Goal: Task Accomplishment & Management: Use online tool/utility

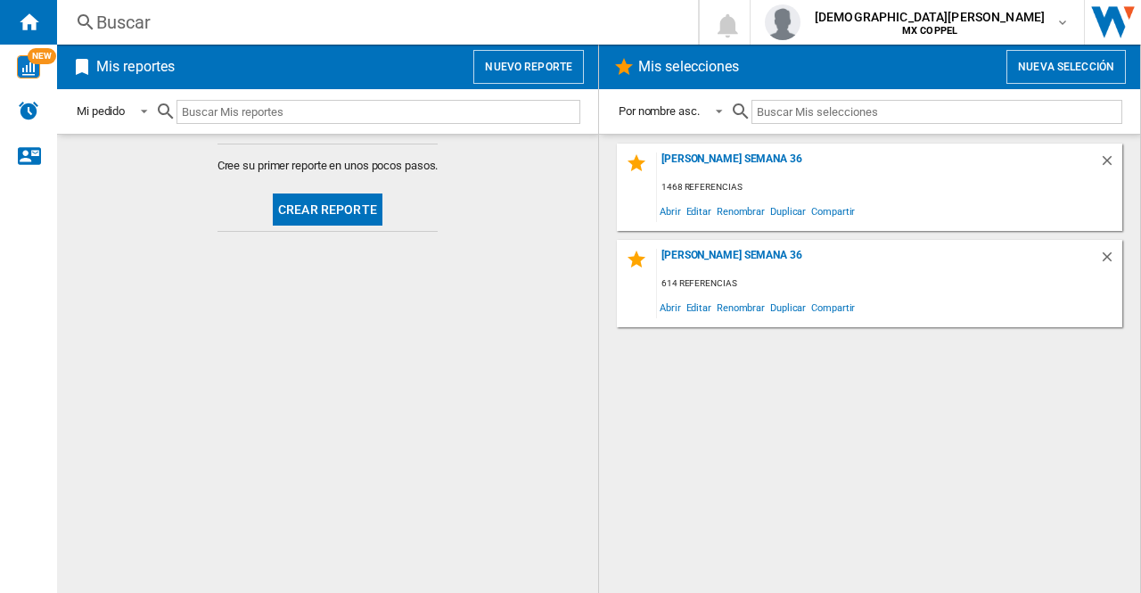
click at [1038, 62] on button "Nueva selección" at bounding box center [1065, 67] width 119 height 34
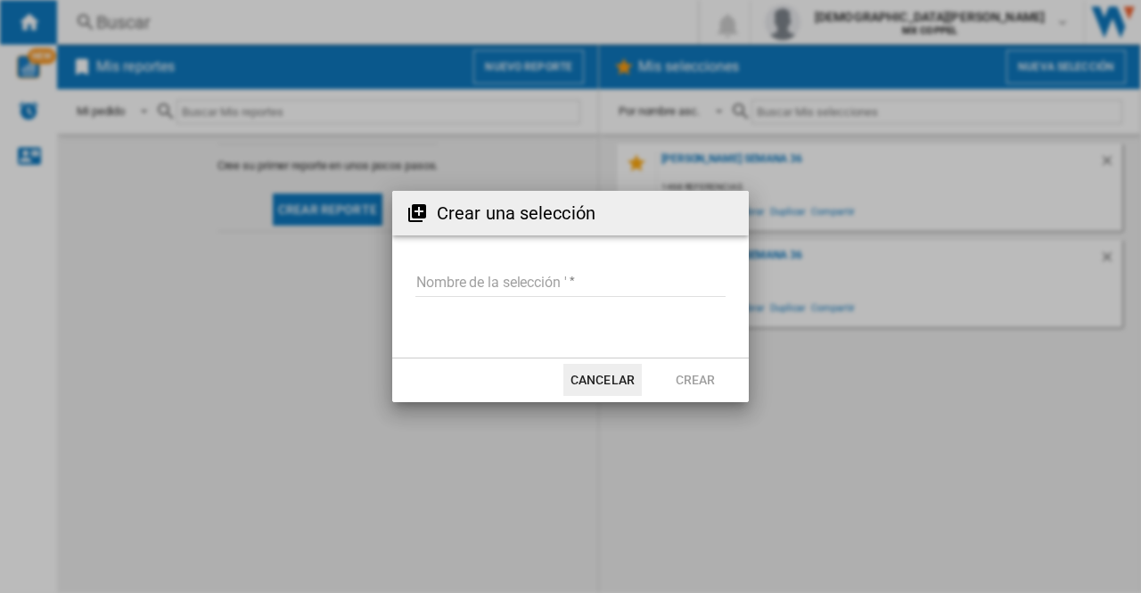
click at [561, 283] on input "Nombre de la selección '" at bounding box center [570, 283] width 310 height 27
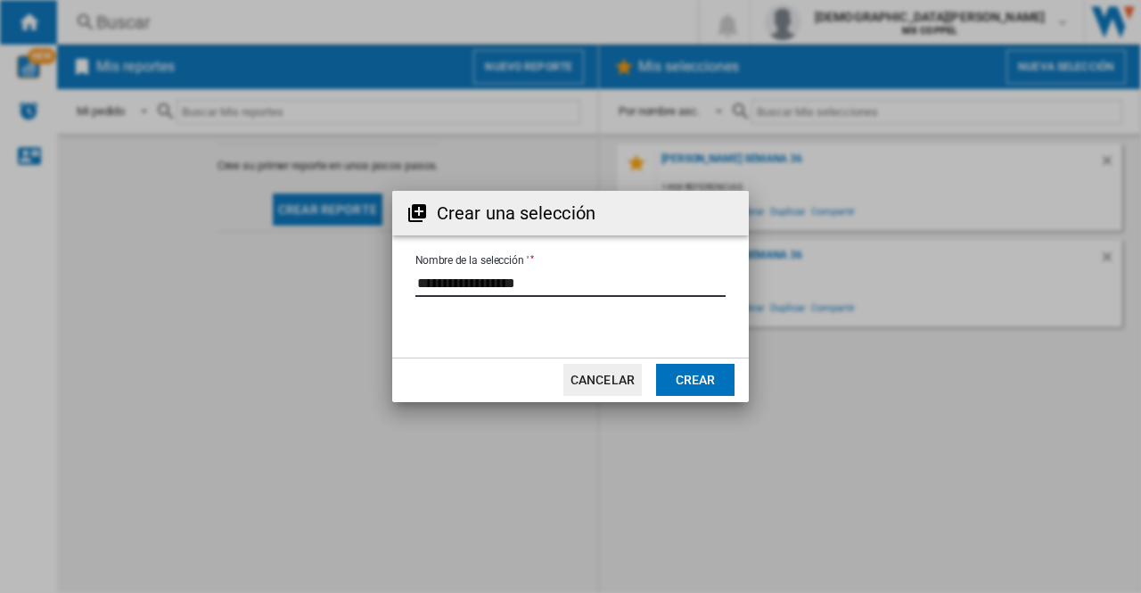
type input "**********"
click at [689, 389] on button "Crear" at bounding box center [695, 380] width 78 height 32
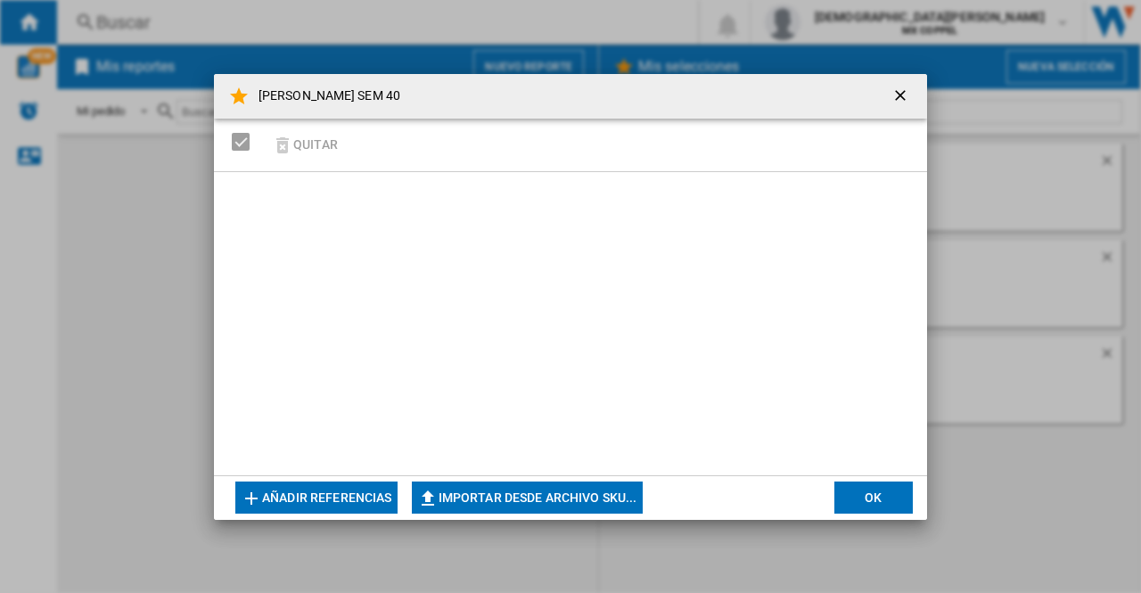
click at [574, 498] on button "Importar desde archivo SKU..." at bounding box center [527, 497] width 231 height 32
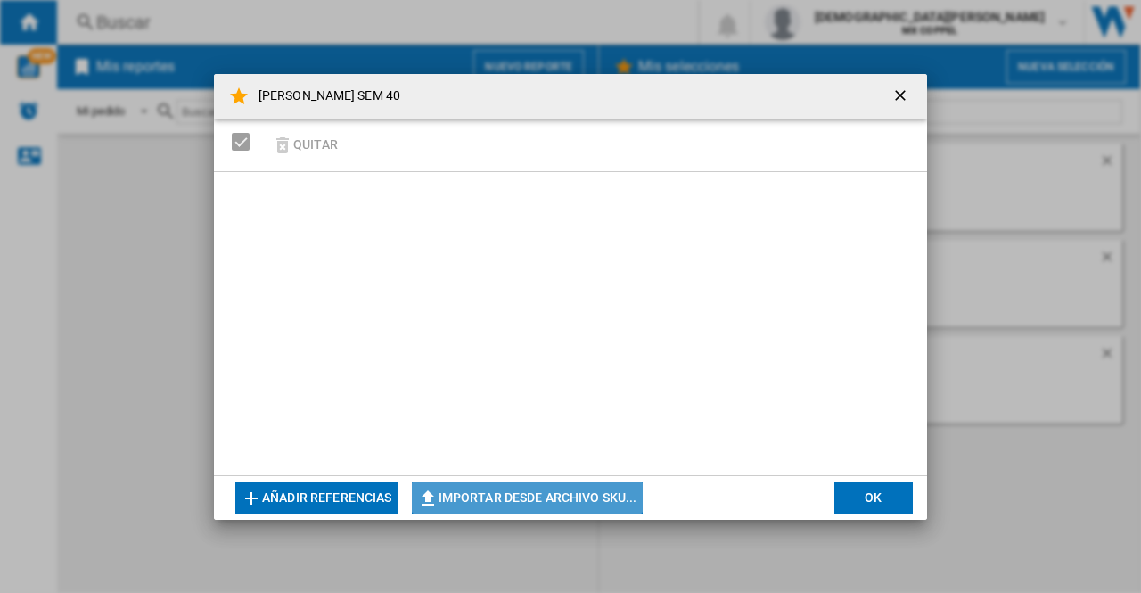
click at [494, 502] on button "Importar desde archivo SKU..." at bounding box center [527, 497] width 231 height 32
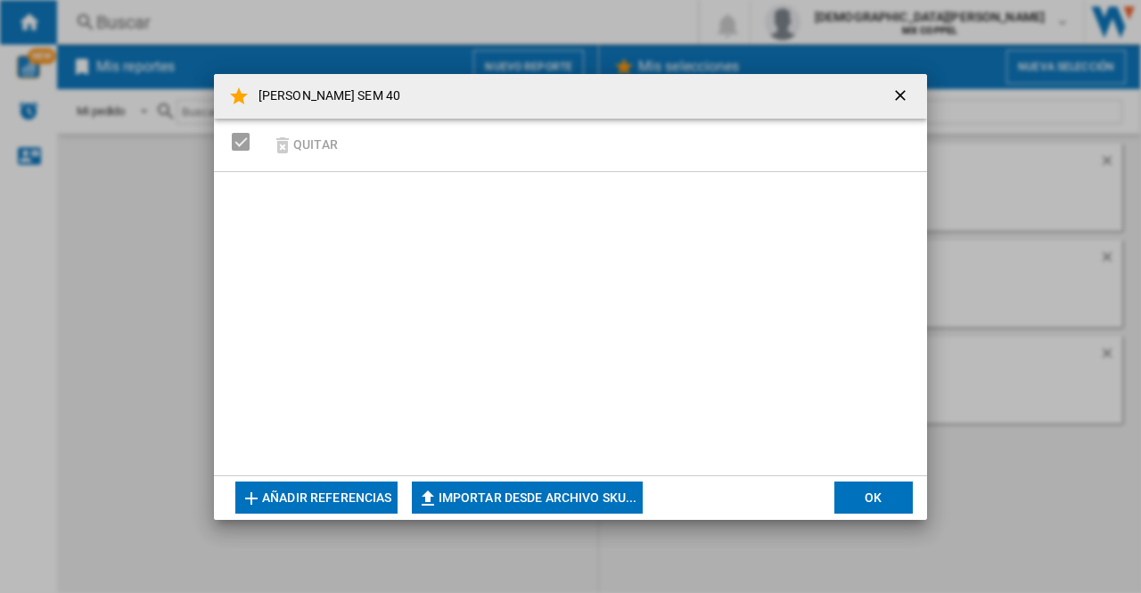
type input "**********"
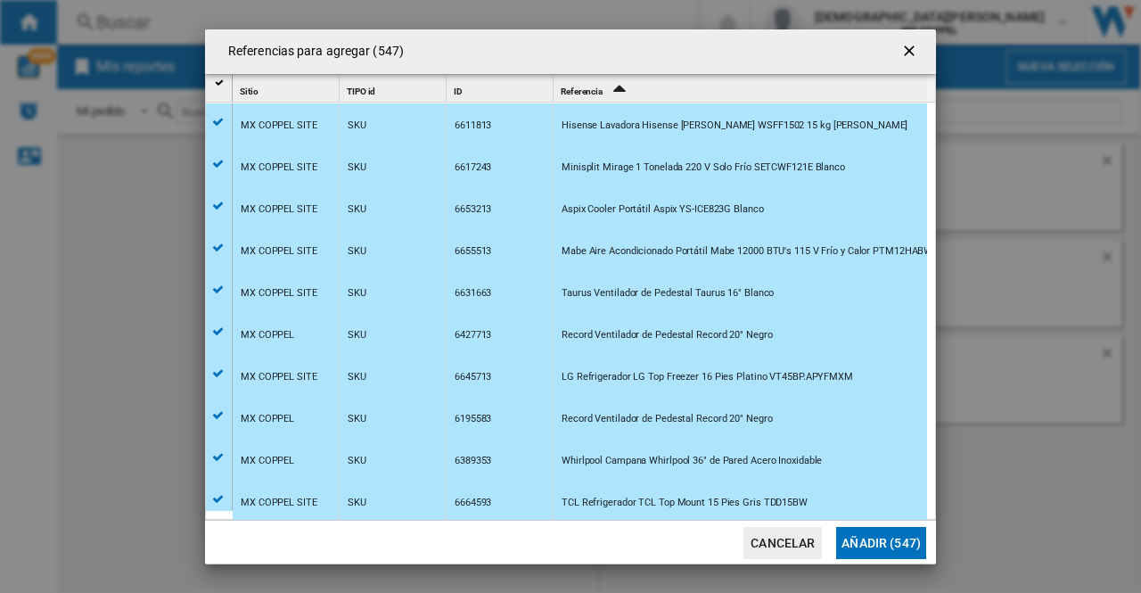
click at [768, 531] on button "Cancelar" at bounding box center [782, 543] width 78 height 32
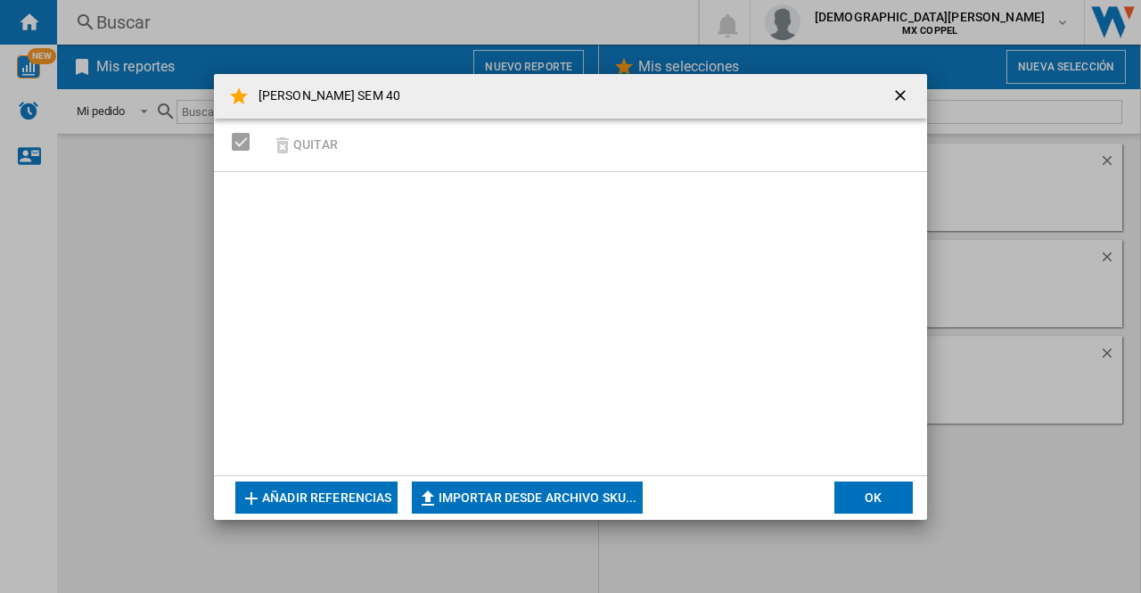
click at [530, 499] on button "Importar desde archivo SKU..." at bounding box center [527, 497] width 231 height 32
type input "**********"
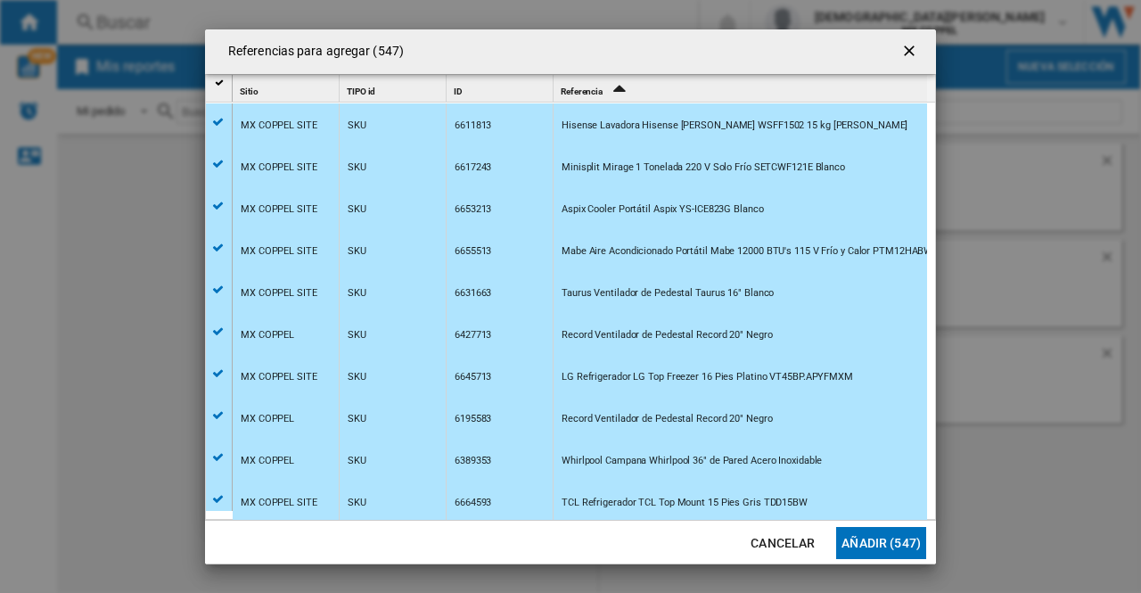
click at [377, 53] on h4 "Referencias para agregar (547)" at bounding box center [311, 52] width 185 height 18
click at [838, 549] on button "Añadir (547)" at bounding box center [881, 543] width 90 height 32
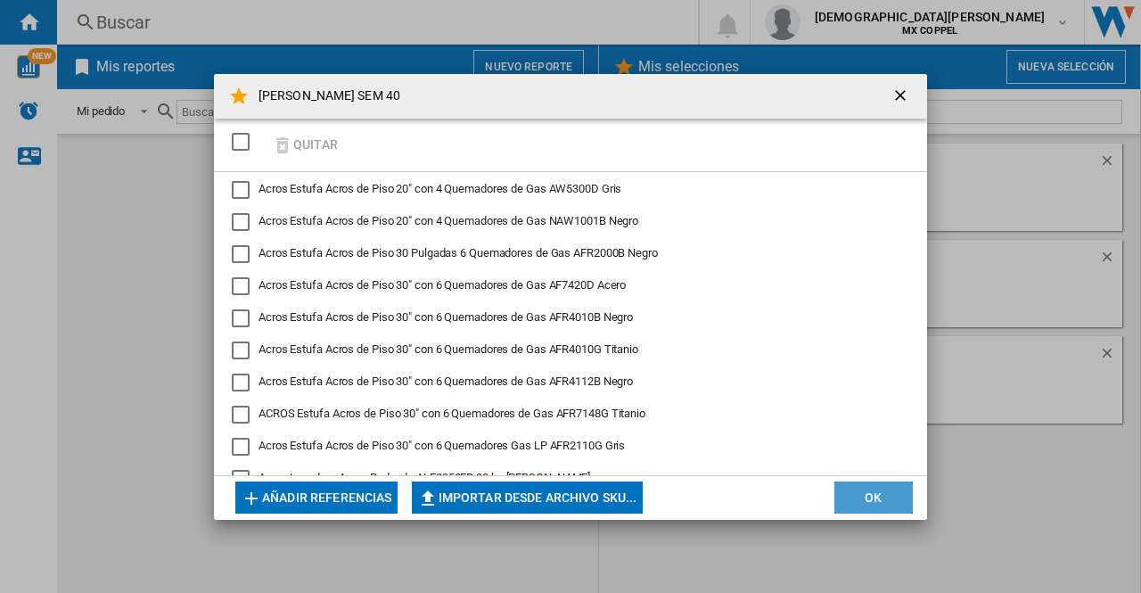
click at [882, 496] on button "OK" at bounding box center [873, 497] width 78 height 32
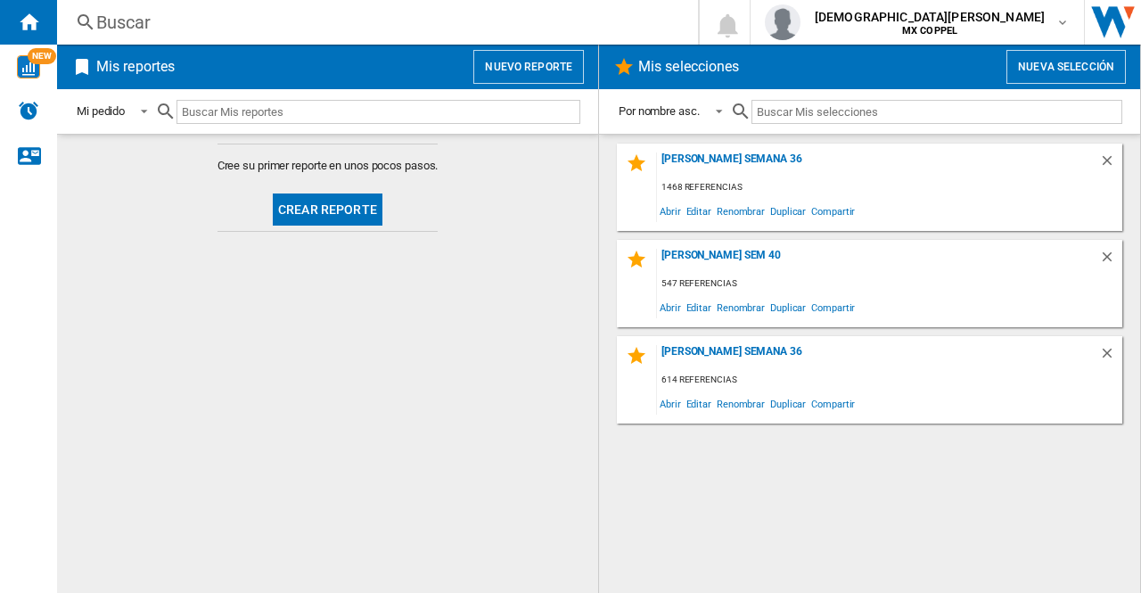
click at [494, 78] on button "Nuevo reporte" at bounding box center [528, 67] width 111 height 34
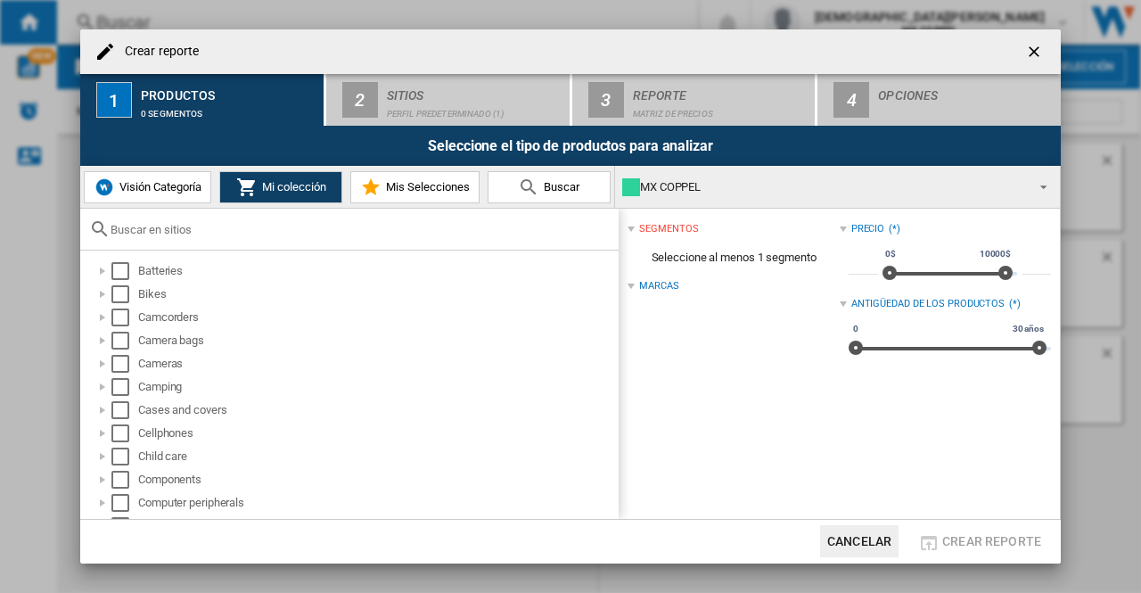
click at [385, 188] on span "Mis Selecciones" at bounding box center [426, 186] width 88 height 13
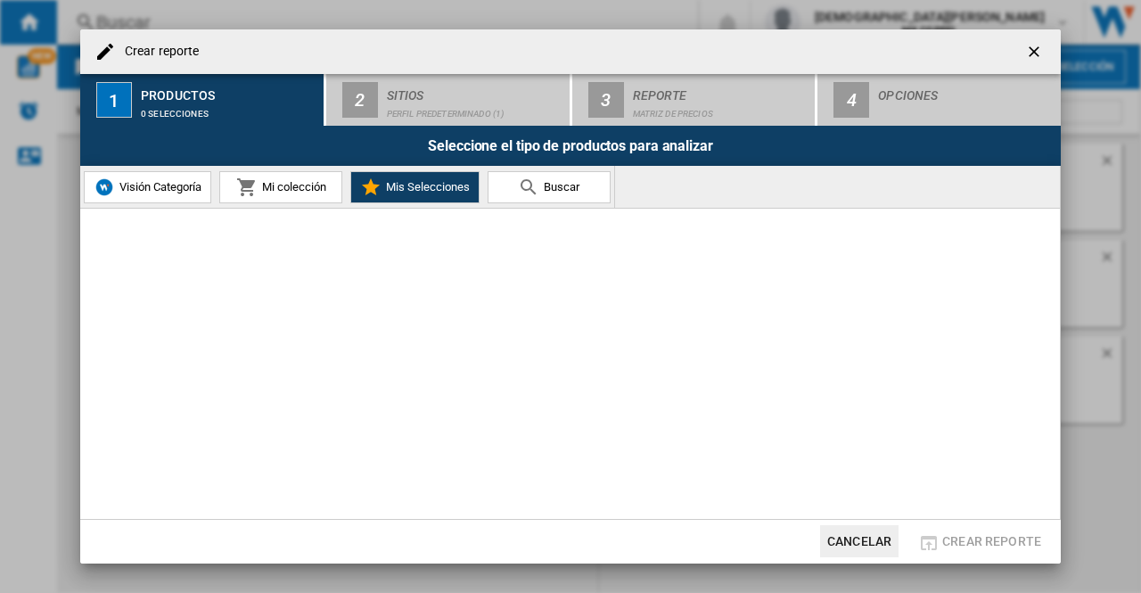
click at [385, 188] on span "Mis Selecciones" at bounding box center [426, 186] width 88 height 13
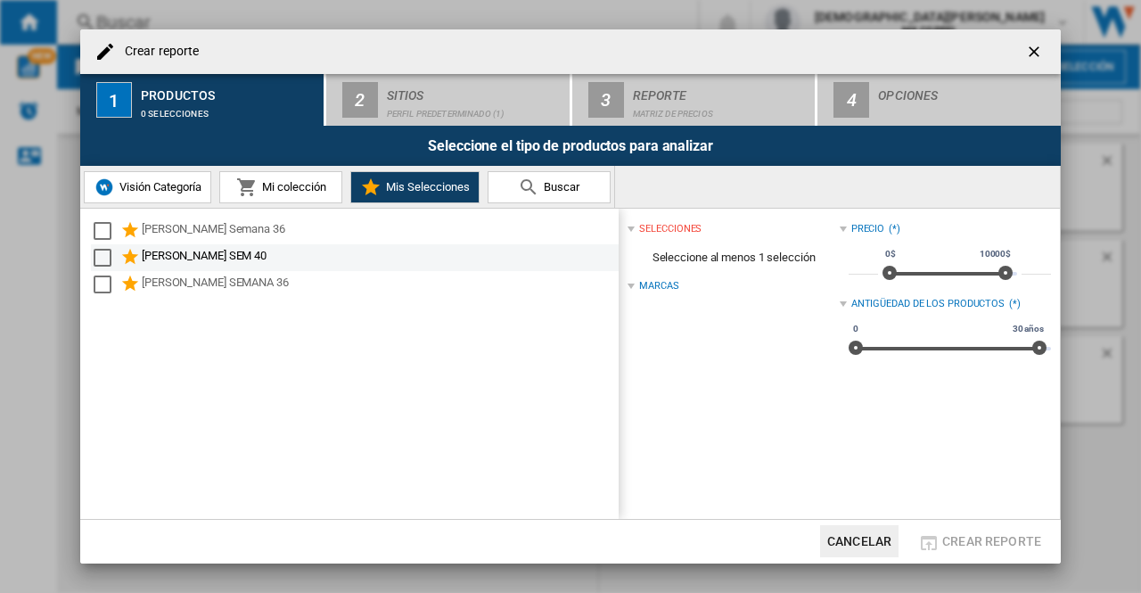
click at [102, 258] on div "Select" at bounding box center [103, 258] width 18 height 18
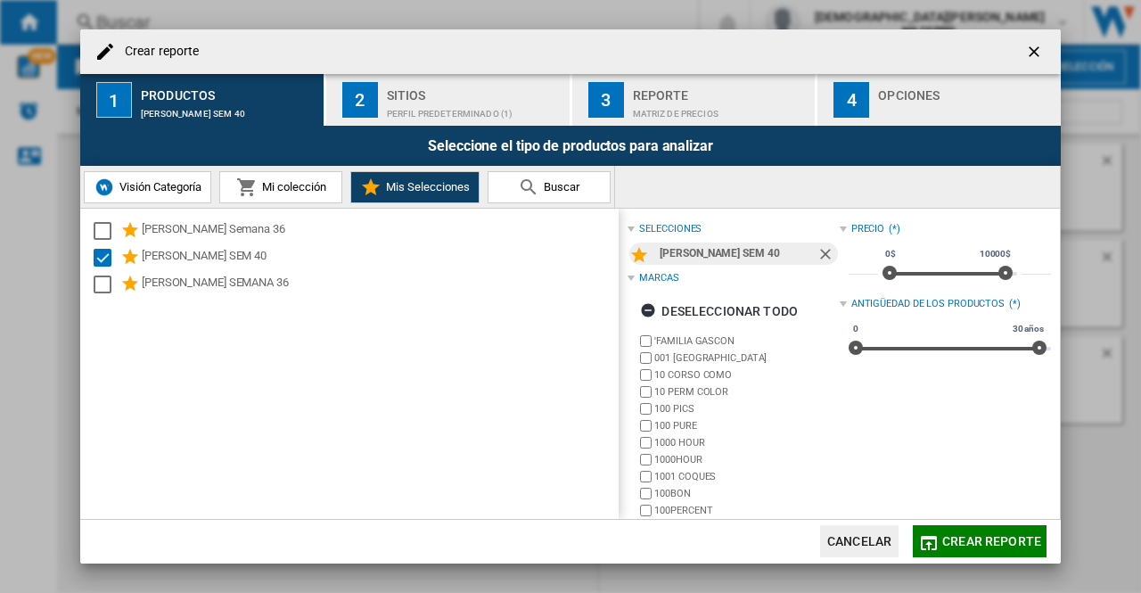
click at [299, 191] on span "Mi colección" at bounding box center [292, 186] width 69 height 13
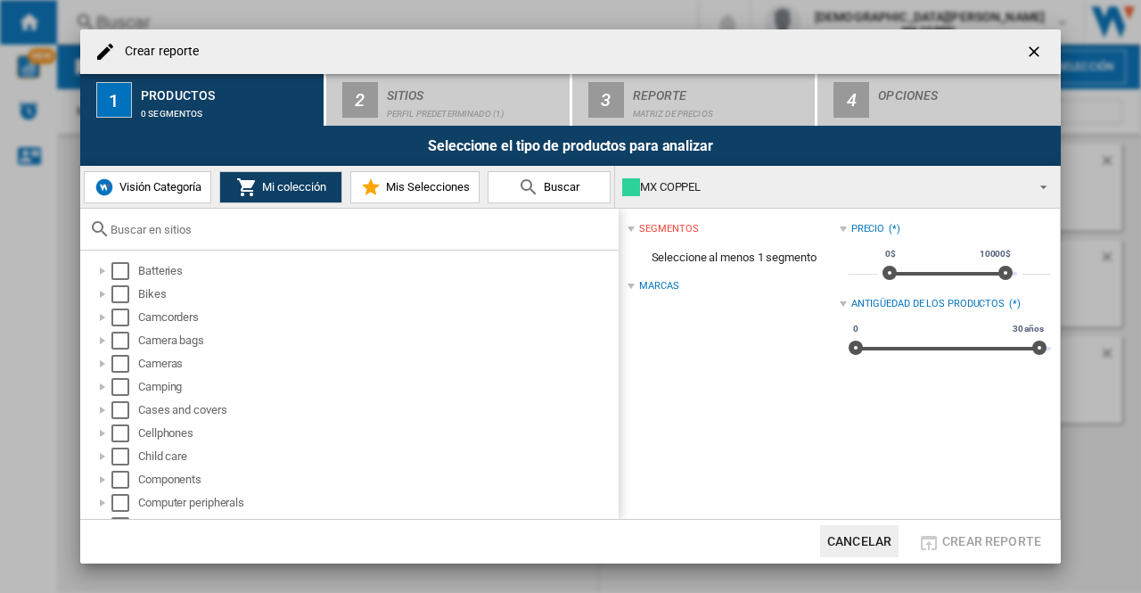
click at [362, 182] on md-icon at bounding box center [370, 186] width 21 height 21
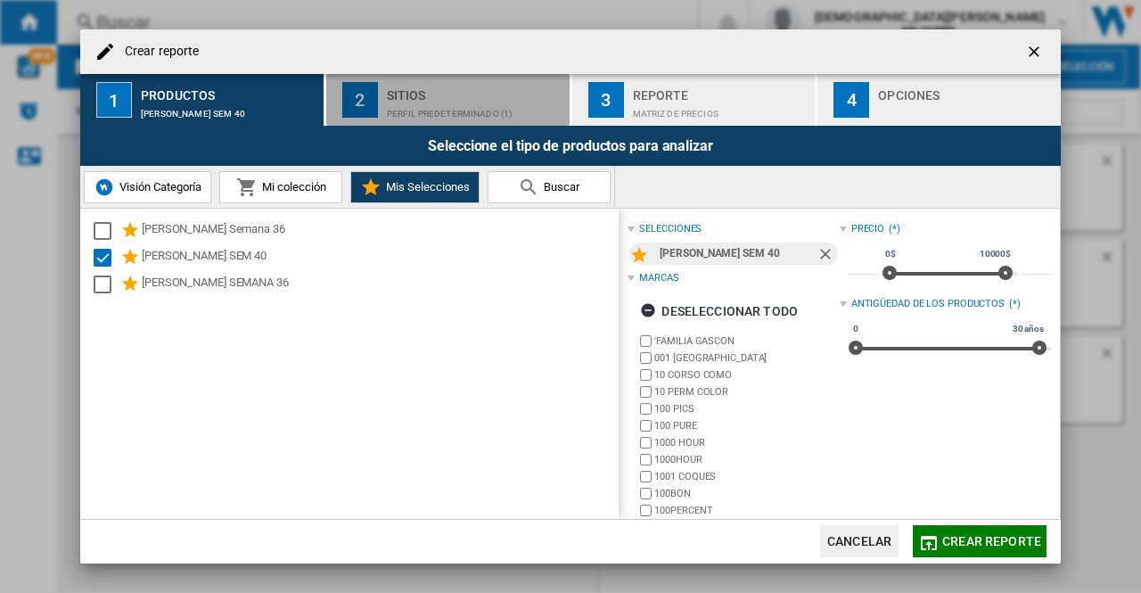
click at [492, 113] on div "Perfil predeterminado (1)" at bounding box center [475, 109] width 176 height 19
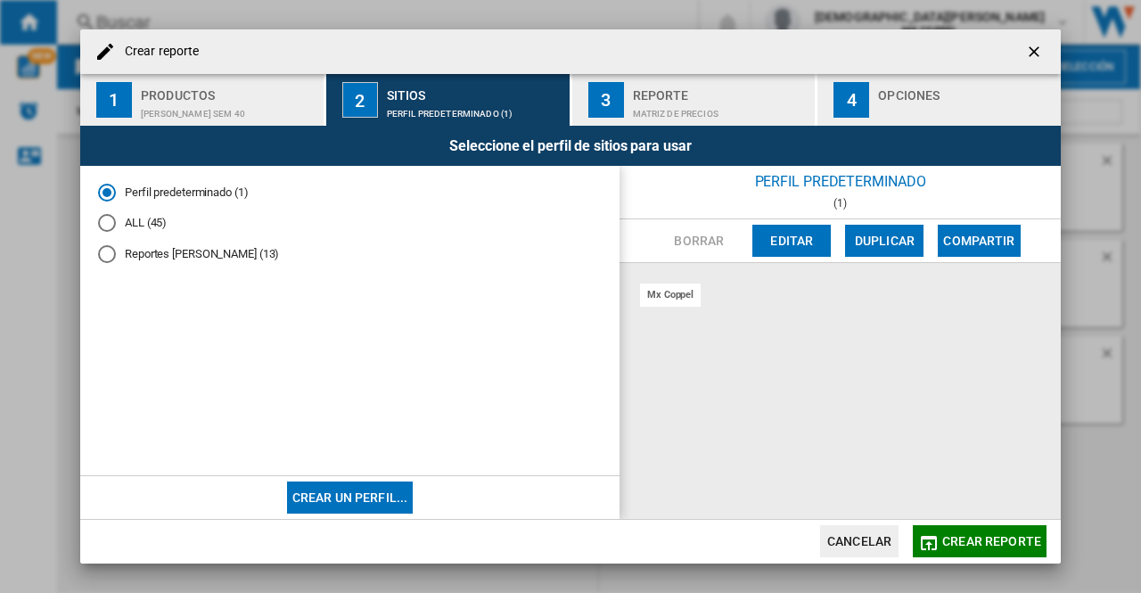
click at [119, 254] on md-radio-button "Reportes [PERSON_NAME] (13)" at bounding box center [350, 254] width 504 height 17
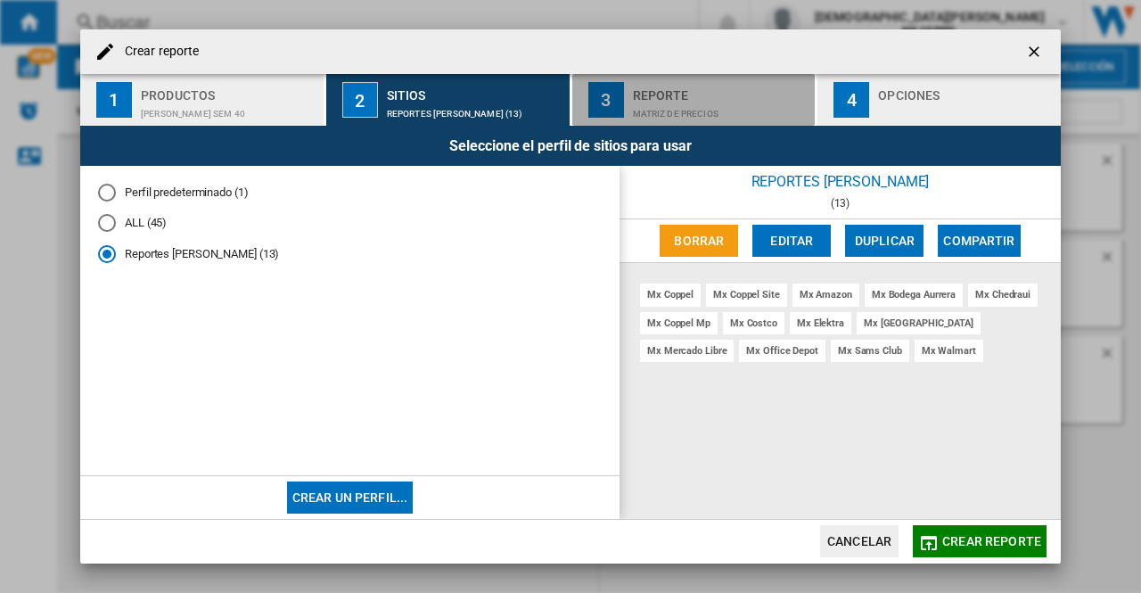
click at [637, 111] on div "Matriz de precios" at bounding box center [721, 109] width 176 height 19
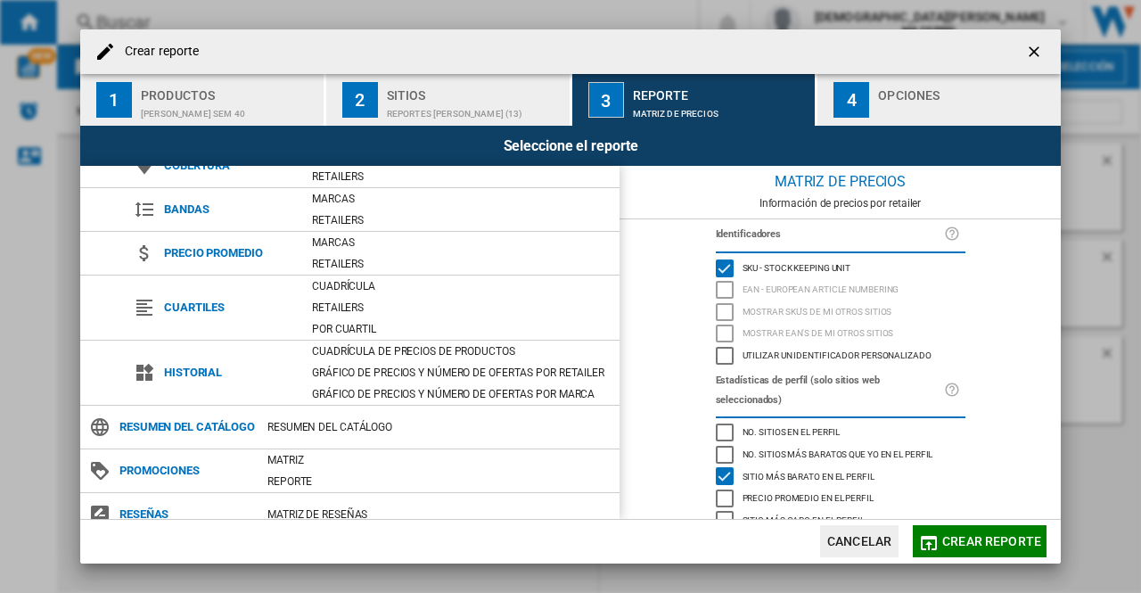
scroll to position [123, 0]
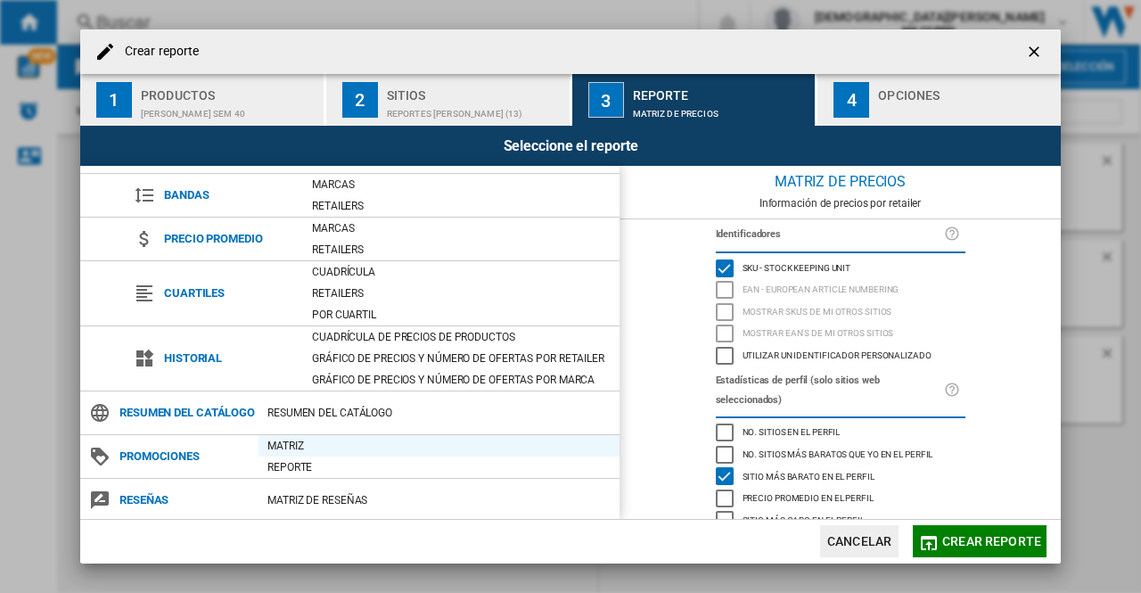
click at [322, 445] on div "Matriz" at bounding box center [438, 446] width 361 height 18
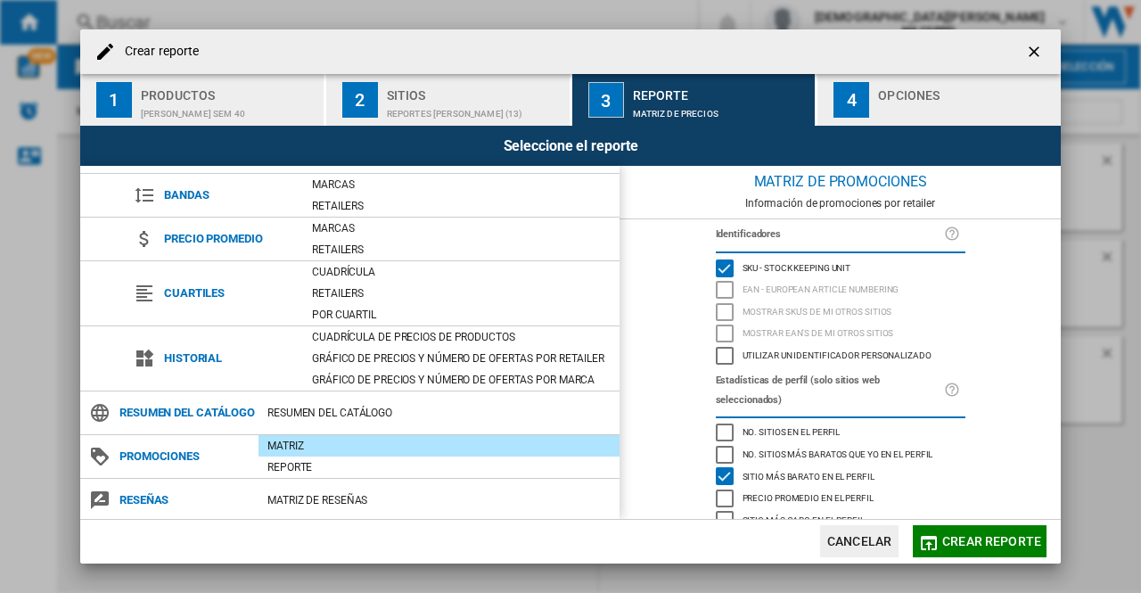
click at [871, 94] on button "4 Opciones" at bounding box center [938, 100] width 243 height 52
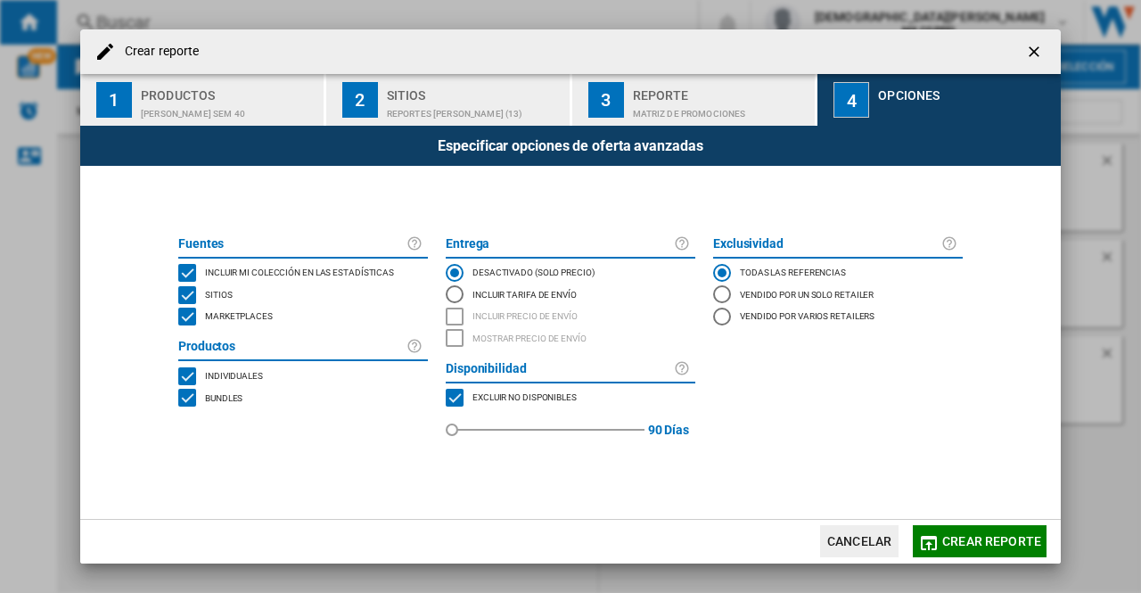
click at [181, 315] on div "MARKETPLACES" at bounding box center [187, 317] width 18 height 18
click at [190, 399] on div "BUNDLES" at bounding box center [187, 398] width 18 height 18
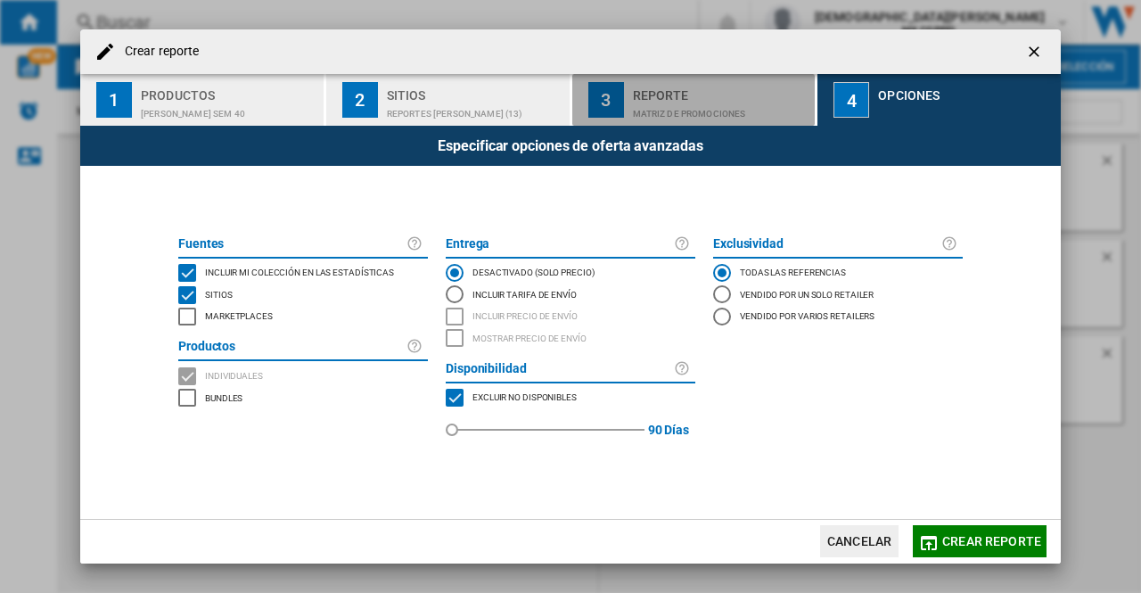
click at [695, 107] on div "Matriz de PROMOCIONES" at bounding box center [721, 109] width 176 height 19
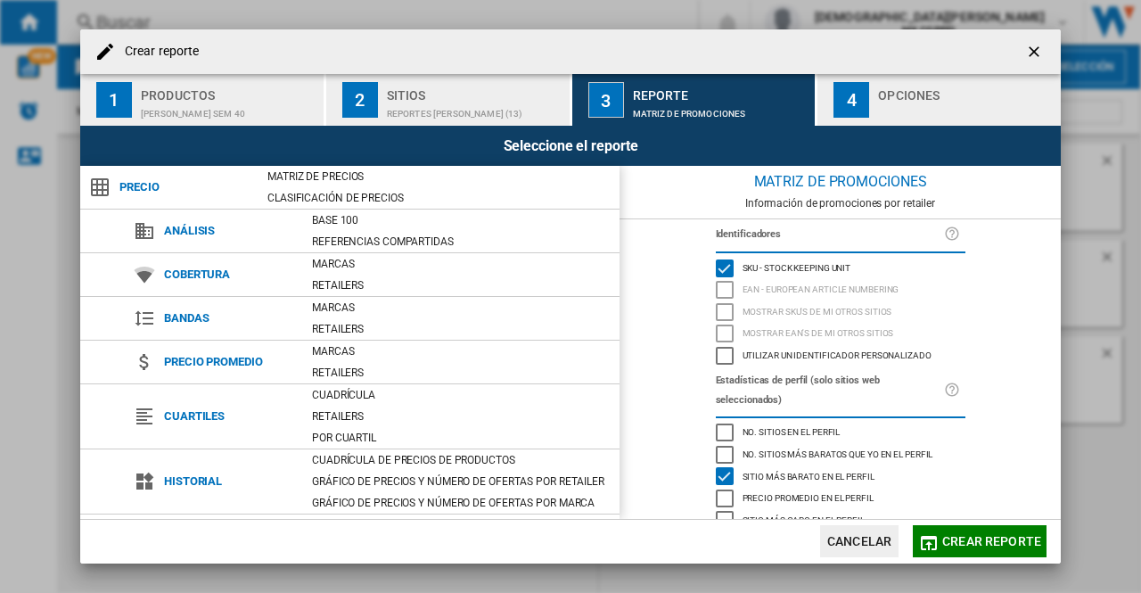
click at [861, 83] on div "4" at bounding box center [851, 100] width 36 height 36
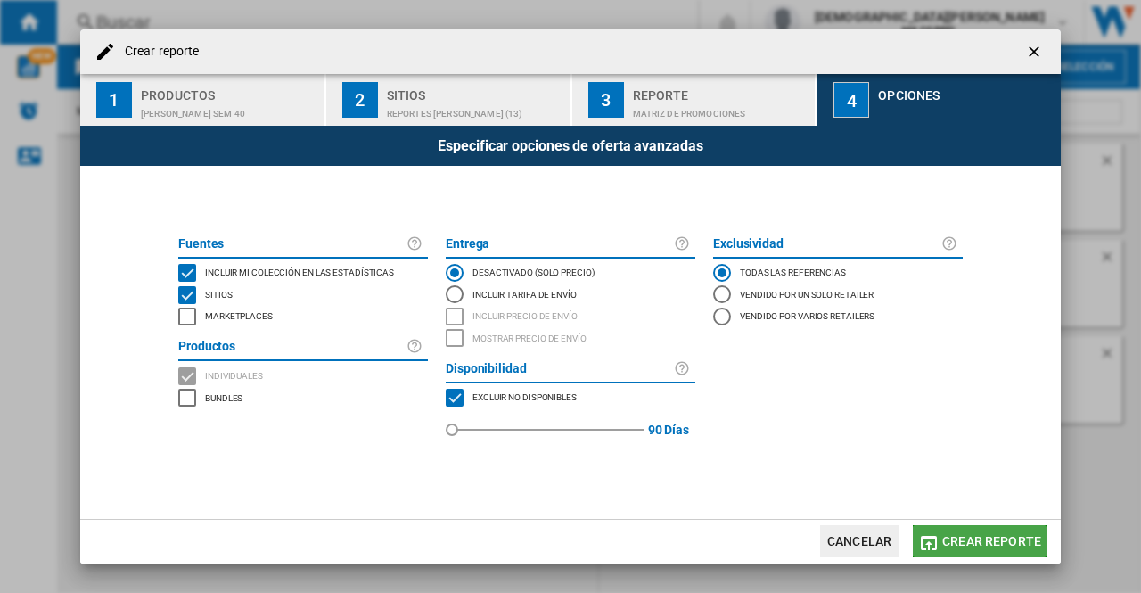
click at [1003, 542] on span "Crear reporte" at bounding box center [991, 541] width 99 height 14
